Goal: Transaction & Acquisition: Purchase product/service

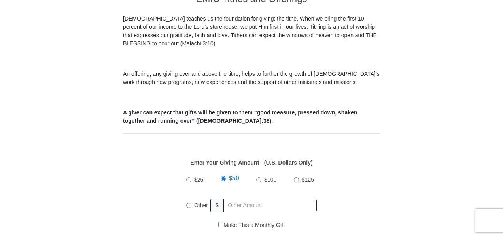
scroll to position [237, 0]
click at [188, 203] on input "Other" at bounding box center [188, 205] width 5 height 5
radio input "true"
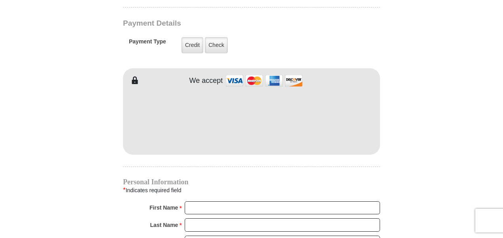
scroll to position [672, 0]
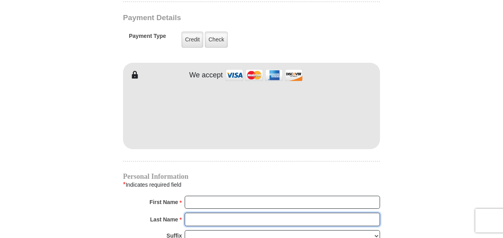
click at [197, 213] on input "Last Name *" at bounding box center [282, 219] width 195 height 13
type input "Stout"
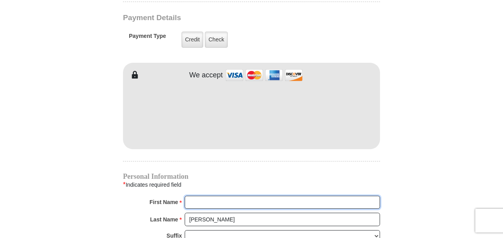
click at [191, 196] on input "First Name *" at bounding box center [282, 202] width 195 height 13
type input "Reid & Andrea"
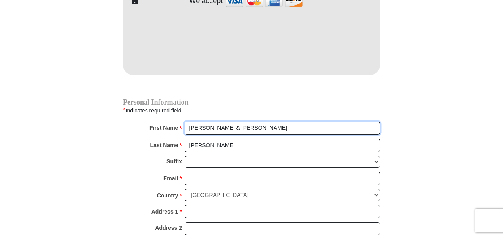
scroll to position [830, 0]
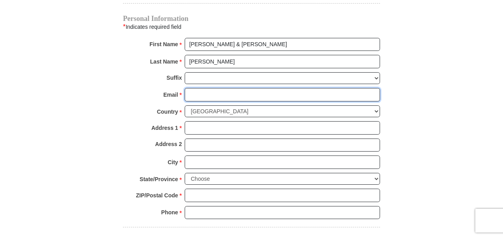
click at [199, 88] on input "Email *" at bounding box center [282, 94] width 195 height 13
type input "stoutaviator@yahoo.com"
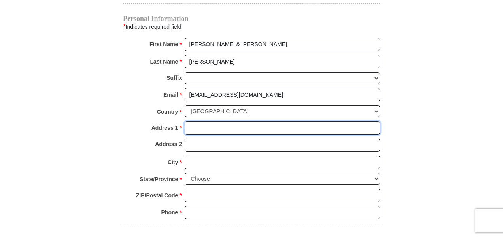
type input "1296 Viento Oaks Ln"
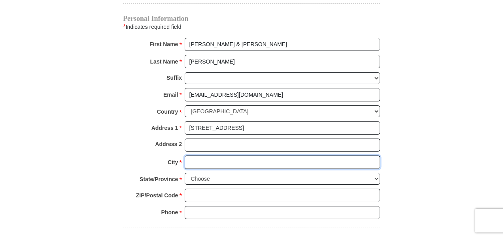
type input "Fort Worth"
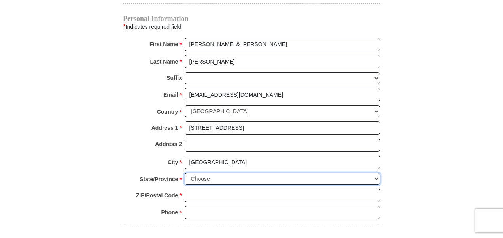
select select "TX"
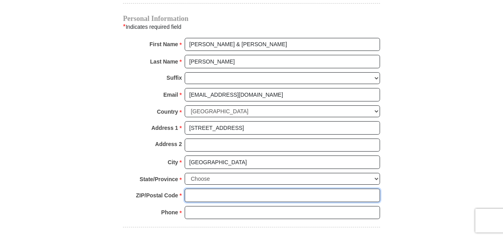
type input "76135-9056"
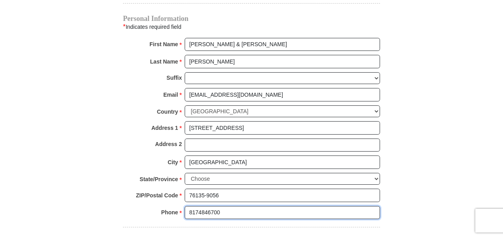
click at [232, 206] on input "8174846700" at bounding box center [282, 212] width 195 height 13
type input "817-484-6700"
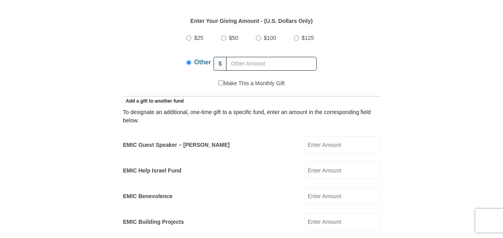
scroll to position [395, 0]
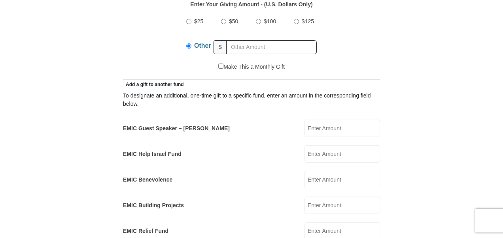
drag, startPoint x: 315, startPoint y: 119, endPoint x: 329, endPoint y: 106, distance: 18.7
click at [316, 120] on input "EMIC Guest Speaker – Mike Evans" at bounding box center [342, 128] width 76 height 17
type input "100.00"
click at [443, 94] on form "Eagle Mountain International Church Online Giving Because of gifts like yours, …" at bounding box center [251, 233] width 451 height 1195
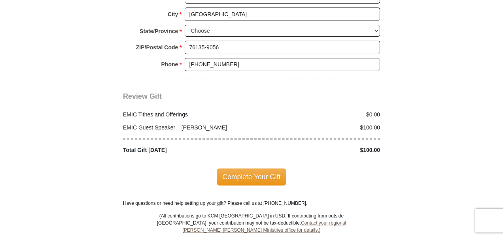
scroll to position [989, 0]
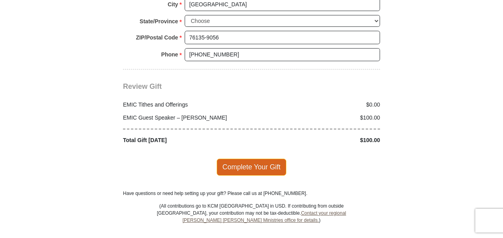
click at [259, 159] on span "Complete Your Gift" at bounding box center [252, 167] width 70 height 17
